Goal: Find specific page/section: Find specific page/section

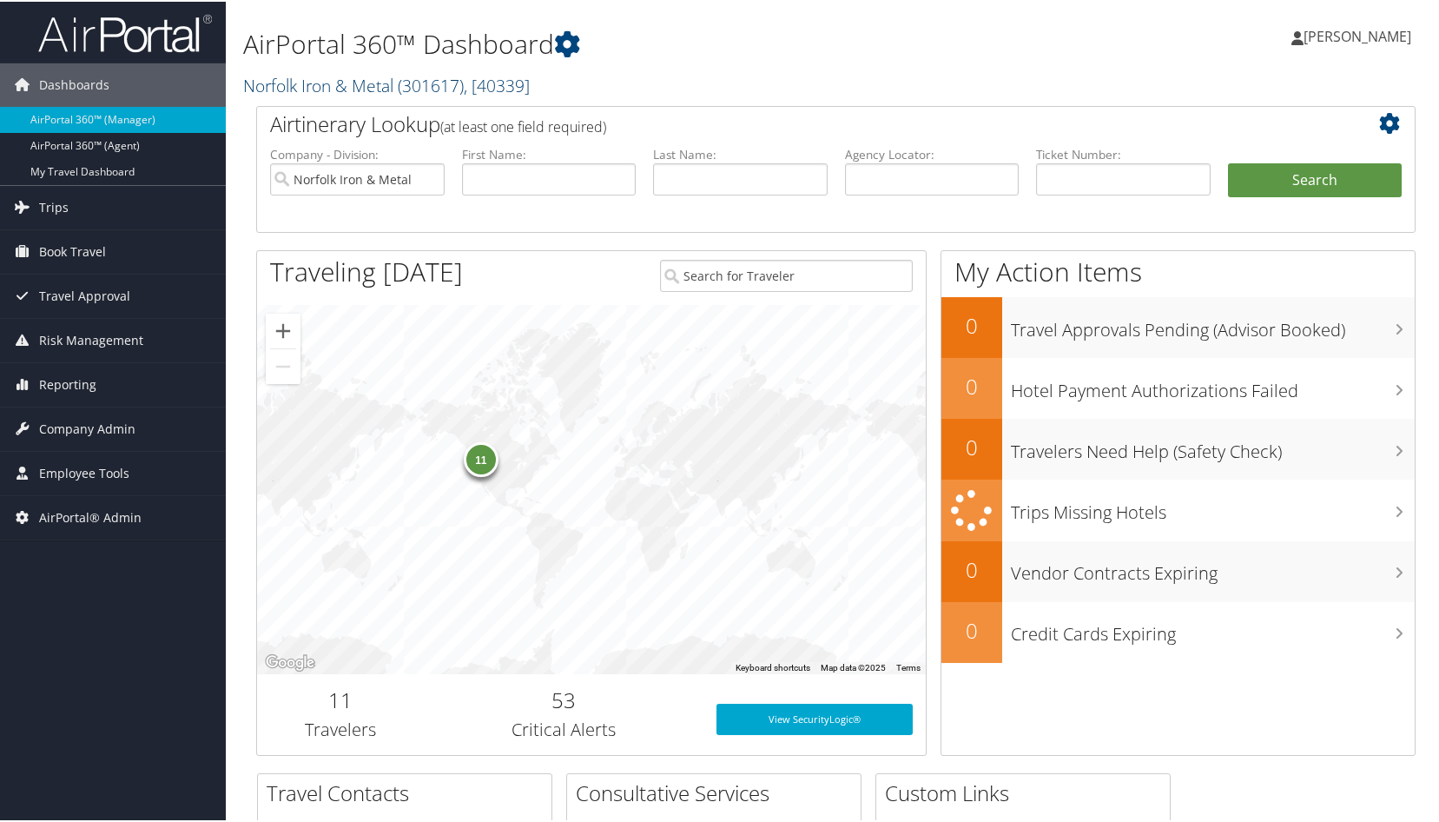
click at [376, 82] on link "Norfolk Iron & Metal ( 301617 ) , [ 40339 ]" at bounding box center [386, 83] width 287 height 23
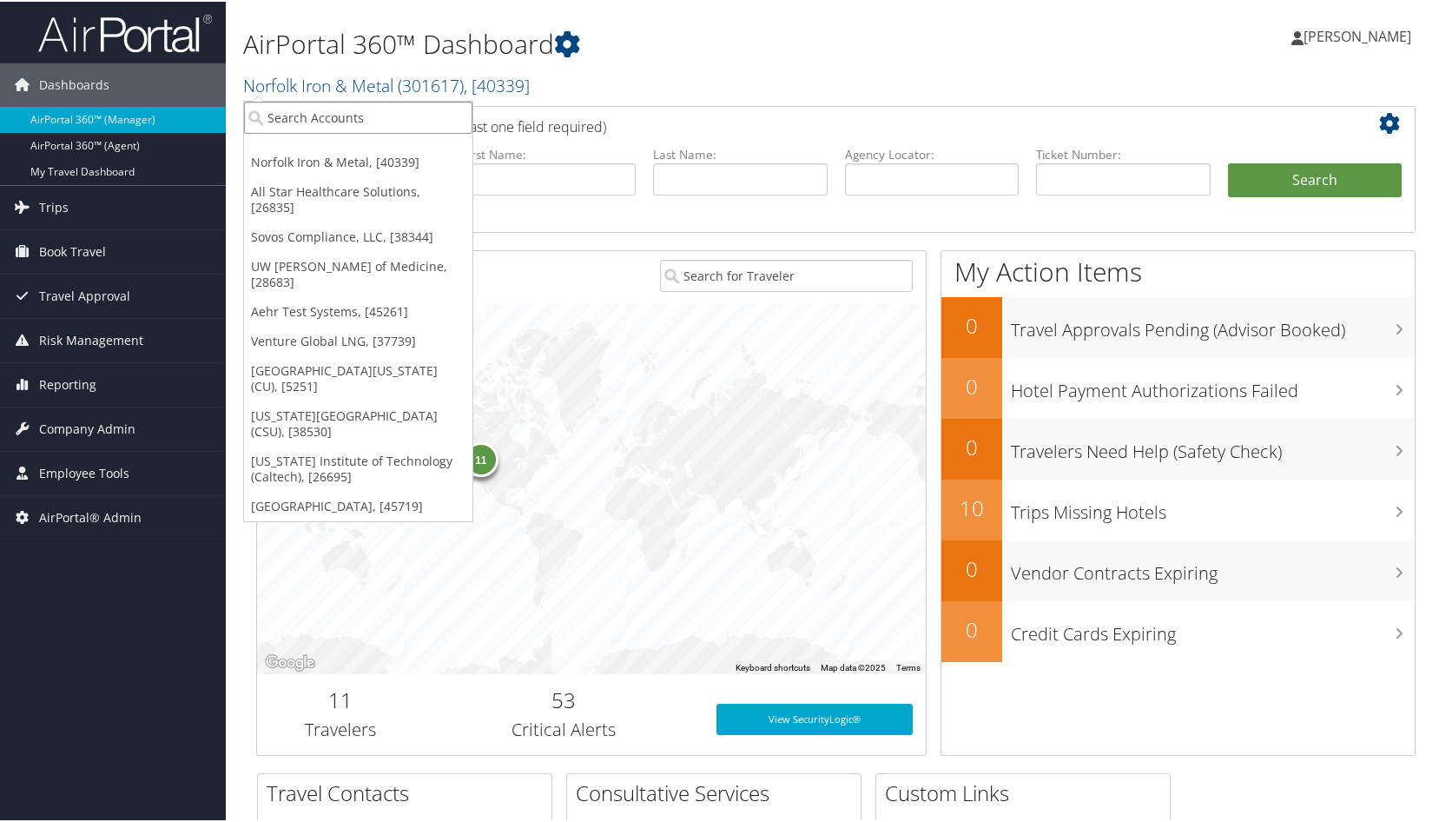
click at [340, 132] on input "search" at bounding box center [358, 116] width 228 height 32
type input "BOURNS"
click at [327, 127] on input "BOURNS" at bounding box center [358, 116] width 228 height 32
click at [315, 158] on div "Account" at bounding box center [359, 163] width 248 height 16
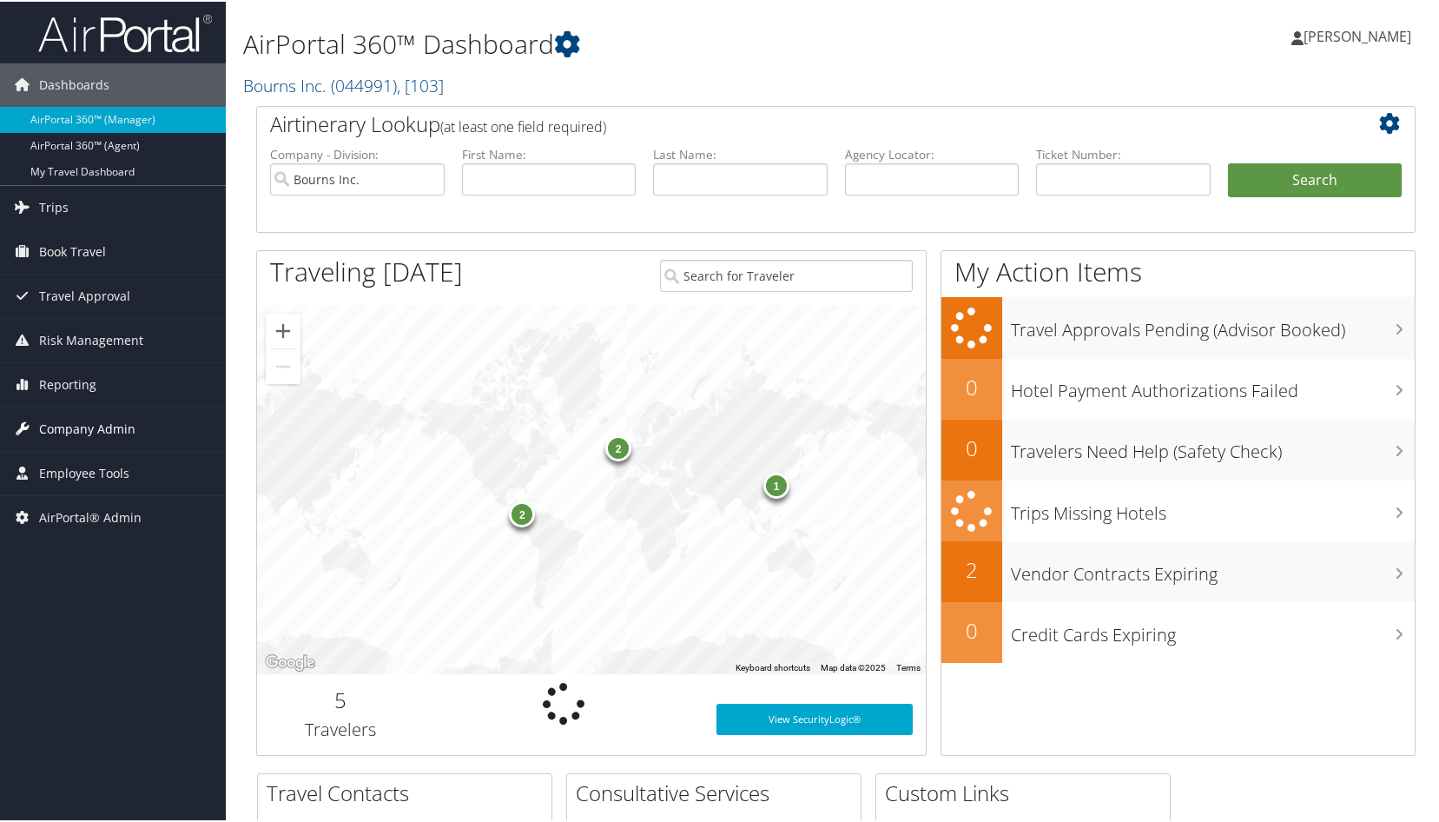
click at [87, 429] on span "Company Admin" at bounding box center [87, 427] width 96 height 43
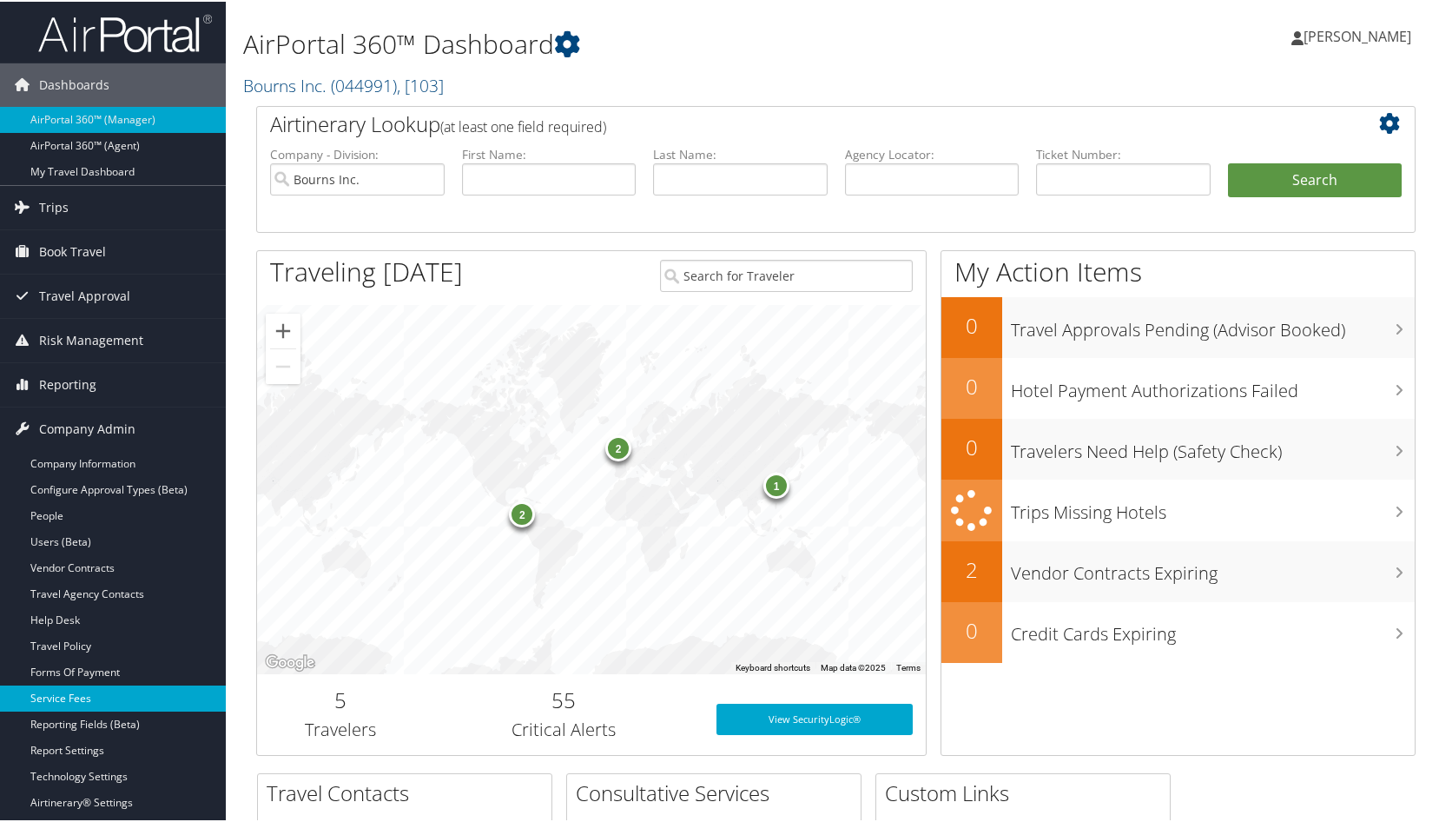
click at [90, 691] on link "Service Fees" at bounding box center [113, 697] width 226 height 26
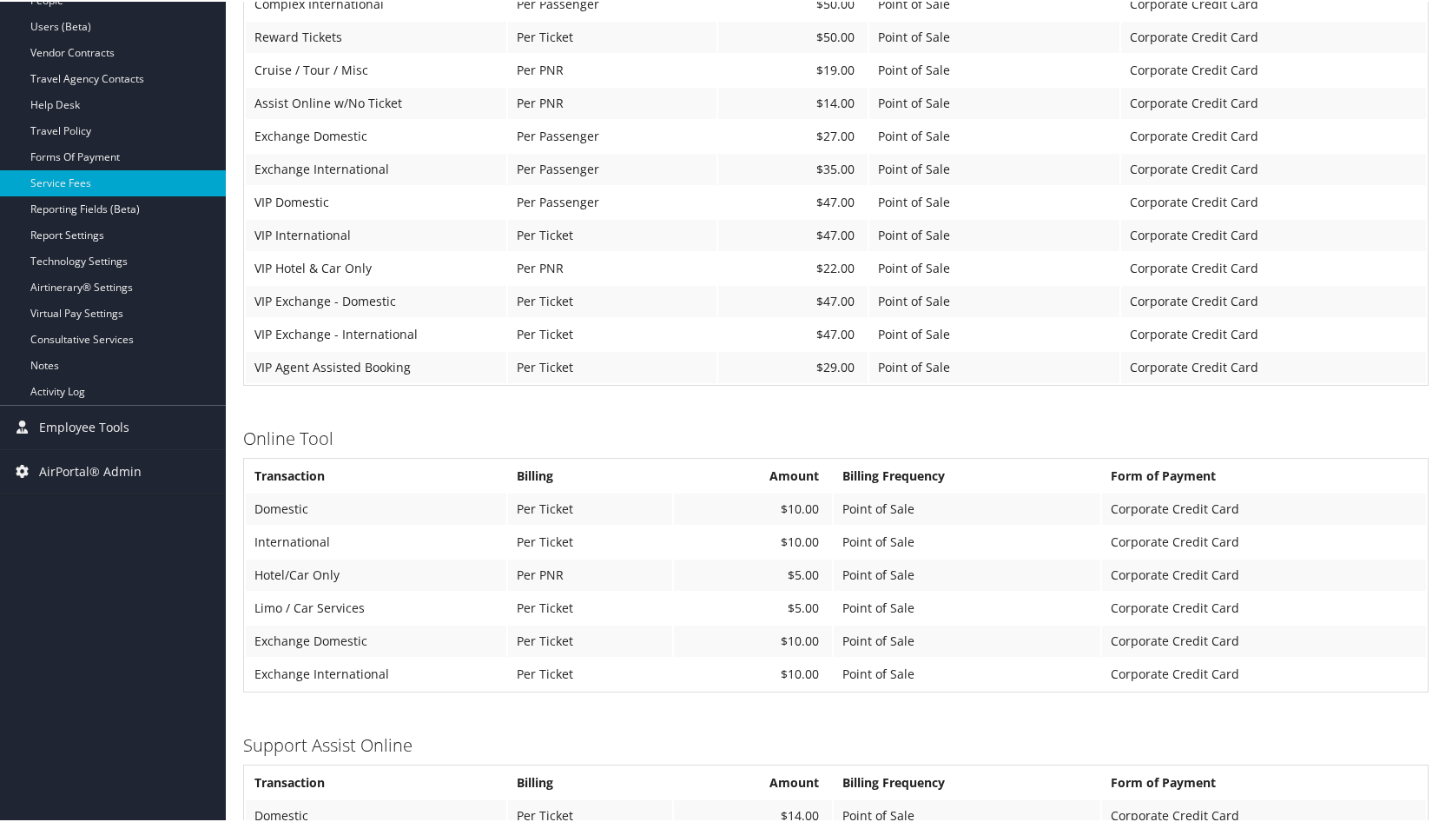
scroll to position [608, 0]
